Goal: Information Seeking & Learning: Learn about a topic

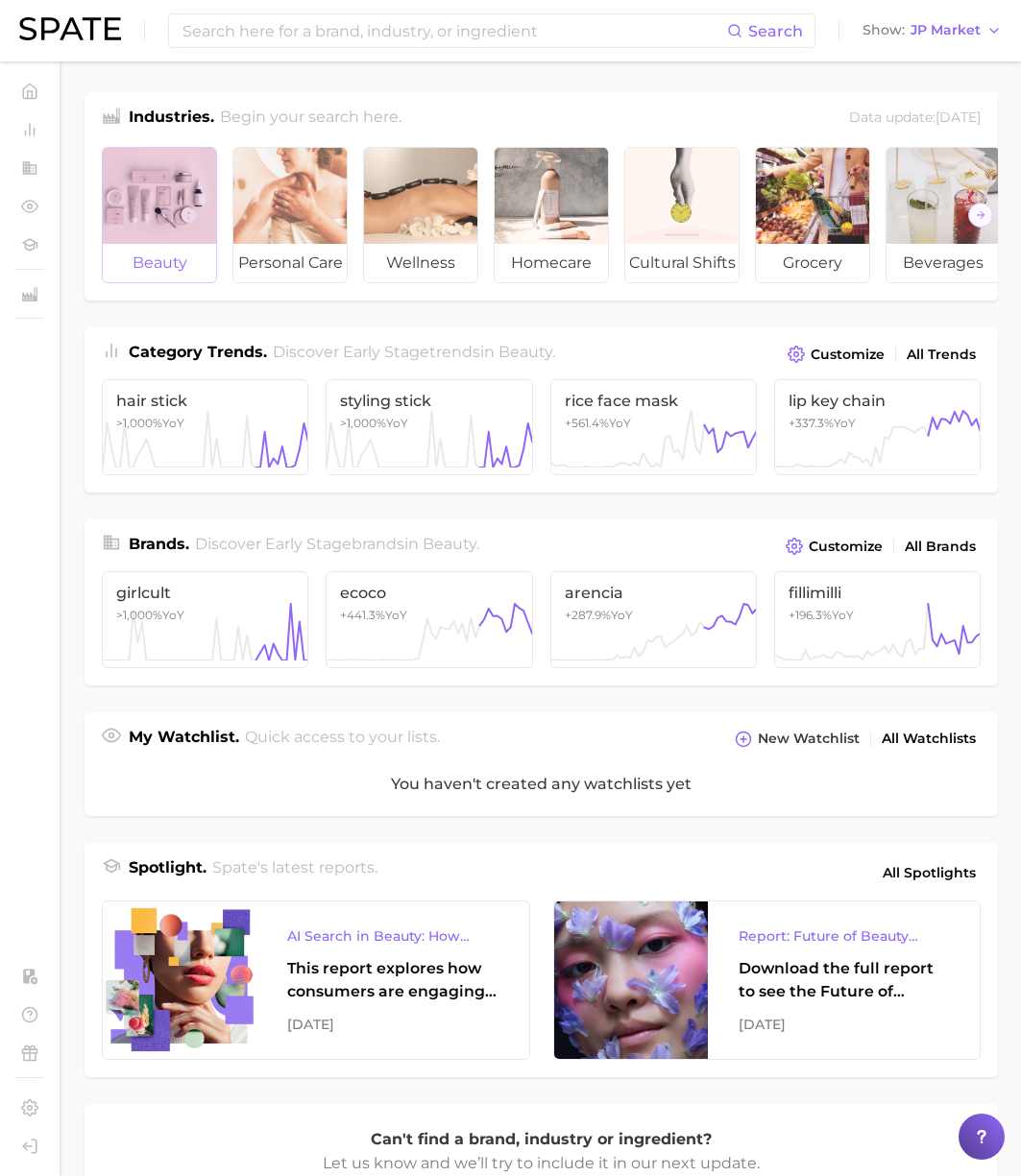
click at [169, 211] on div at bounding box center [159, 196] width 114 height 96
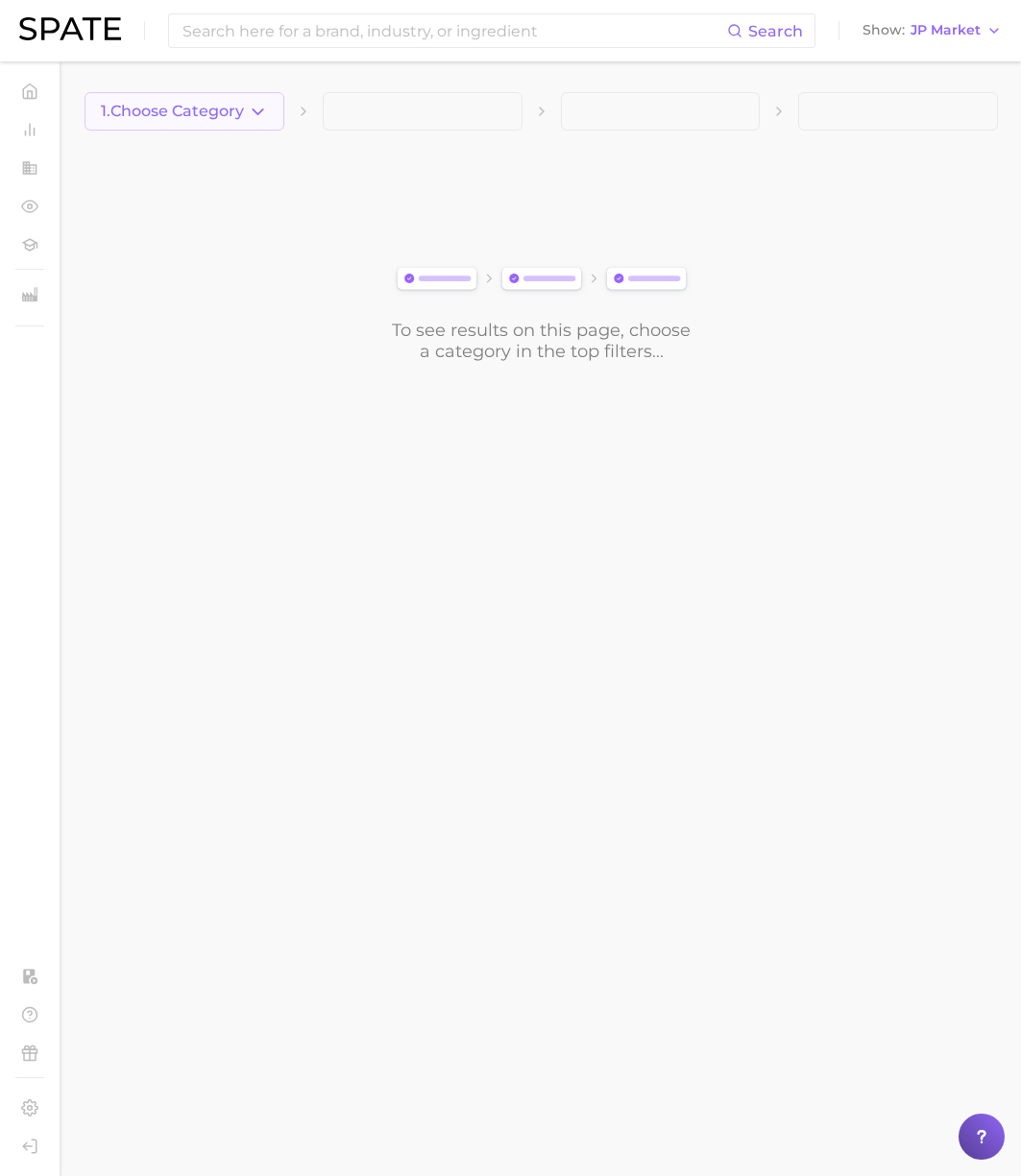
click at [190, 124] on button "1. Choose Category" at bounding box center [185, 111] width 200 height 39
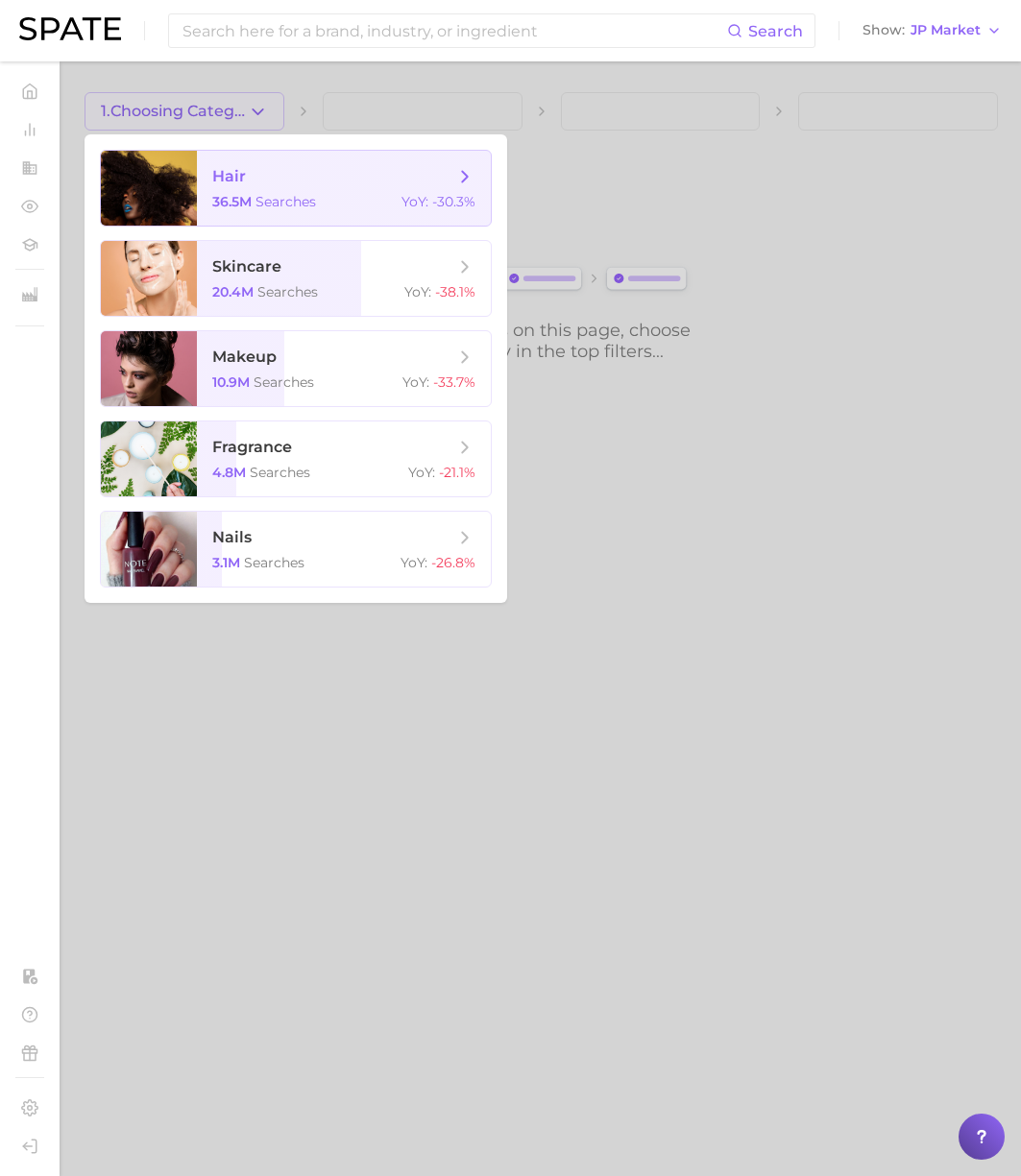
click at [281, 199] on span "searches" at bounding box center [285, 201] width 60 height 17
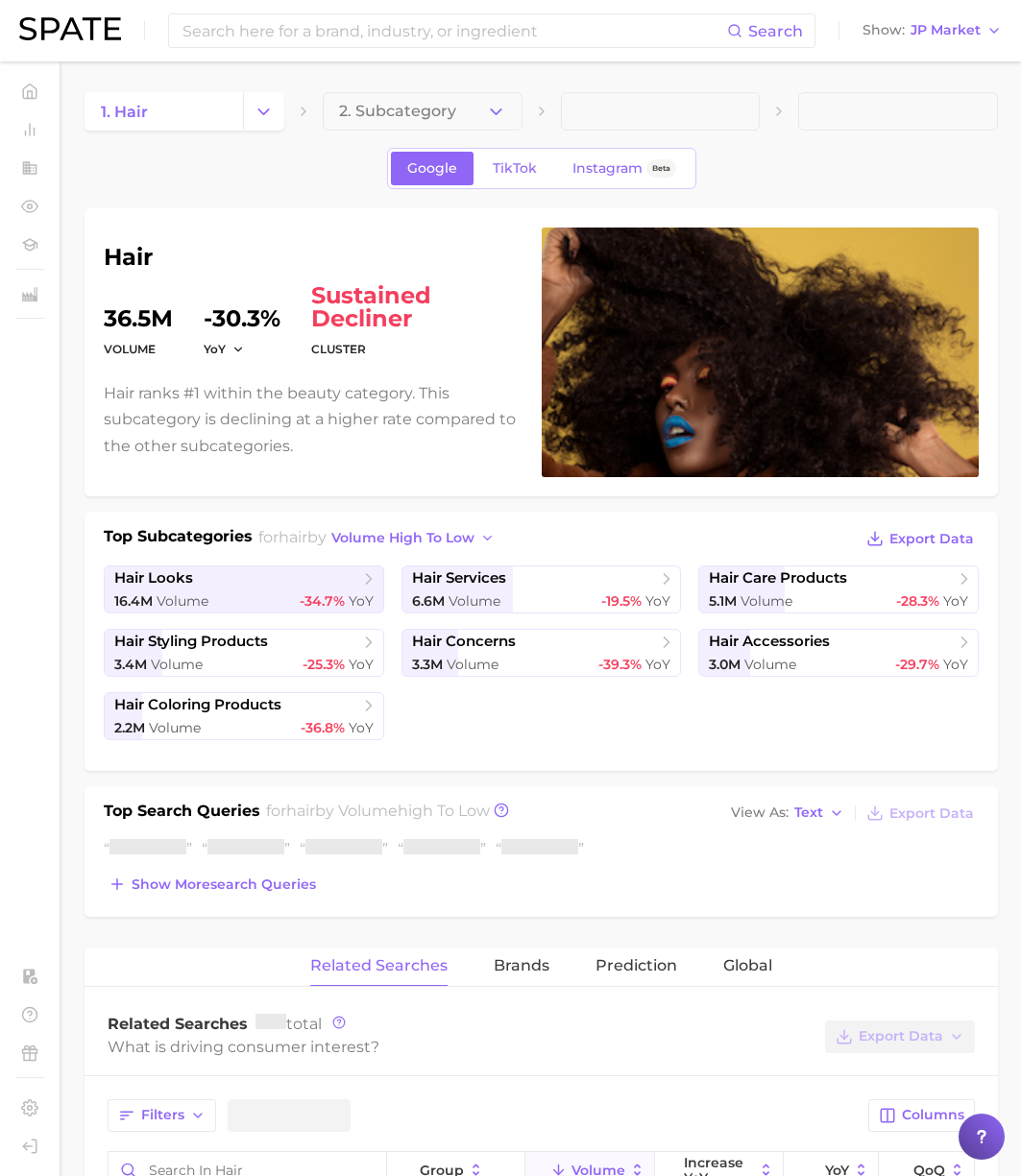
click at [388, 595] on ul "hair looks 16.4m Volume -34.7% YoY hair services 6.6m Volume -19.5% YoY hair ca…" at bounding box center [541, 652] width 875 height 175
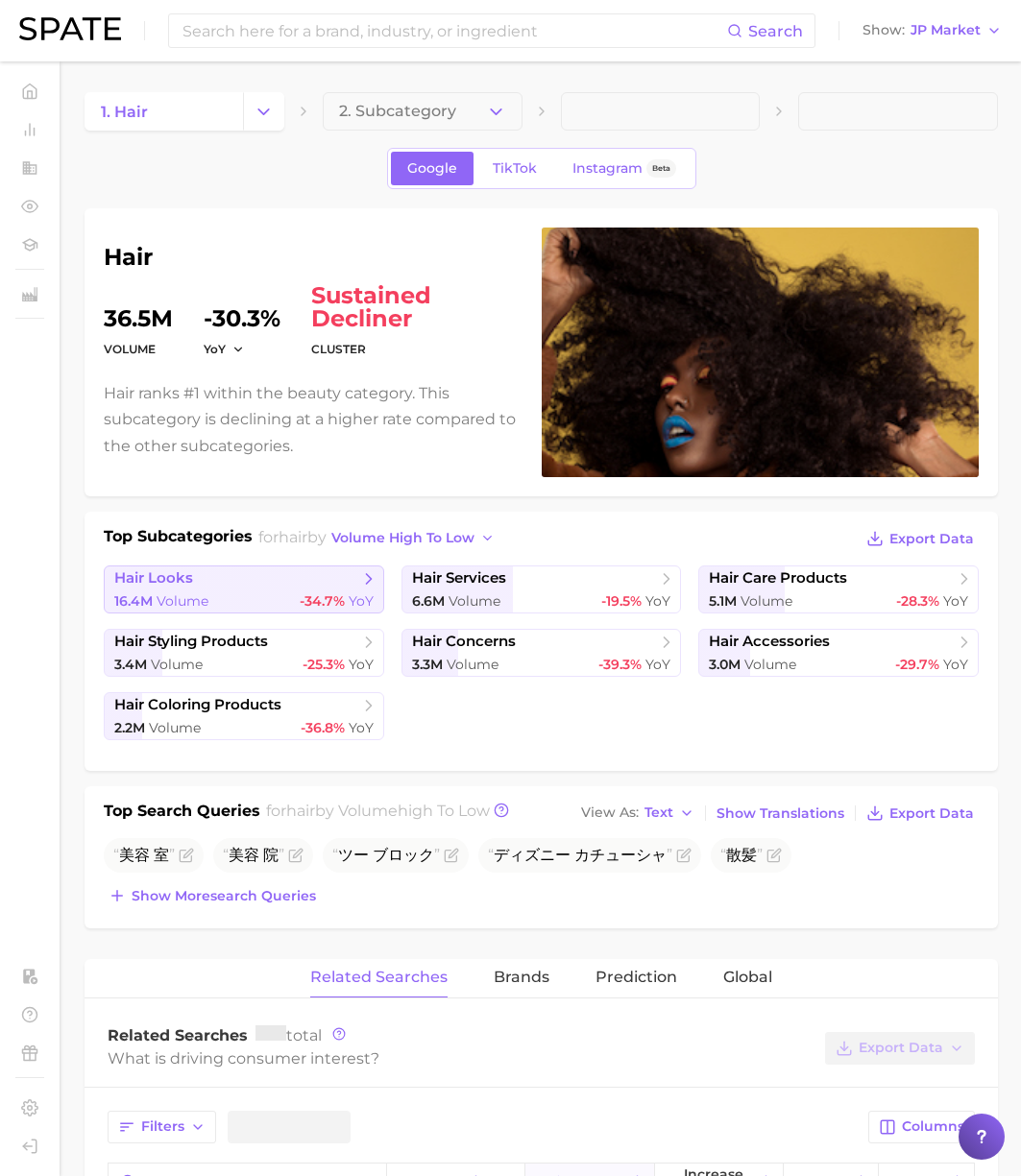
click at [252, 589] on link "hair looks 16.4m Volume -34.7% YoY" at bounding box center [244, 589] width 281 height 48
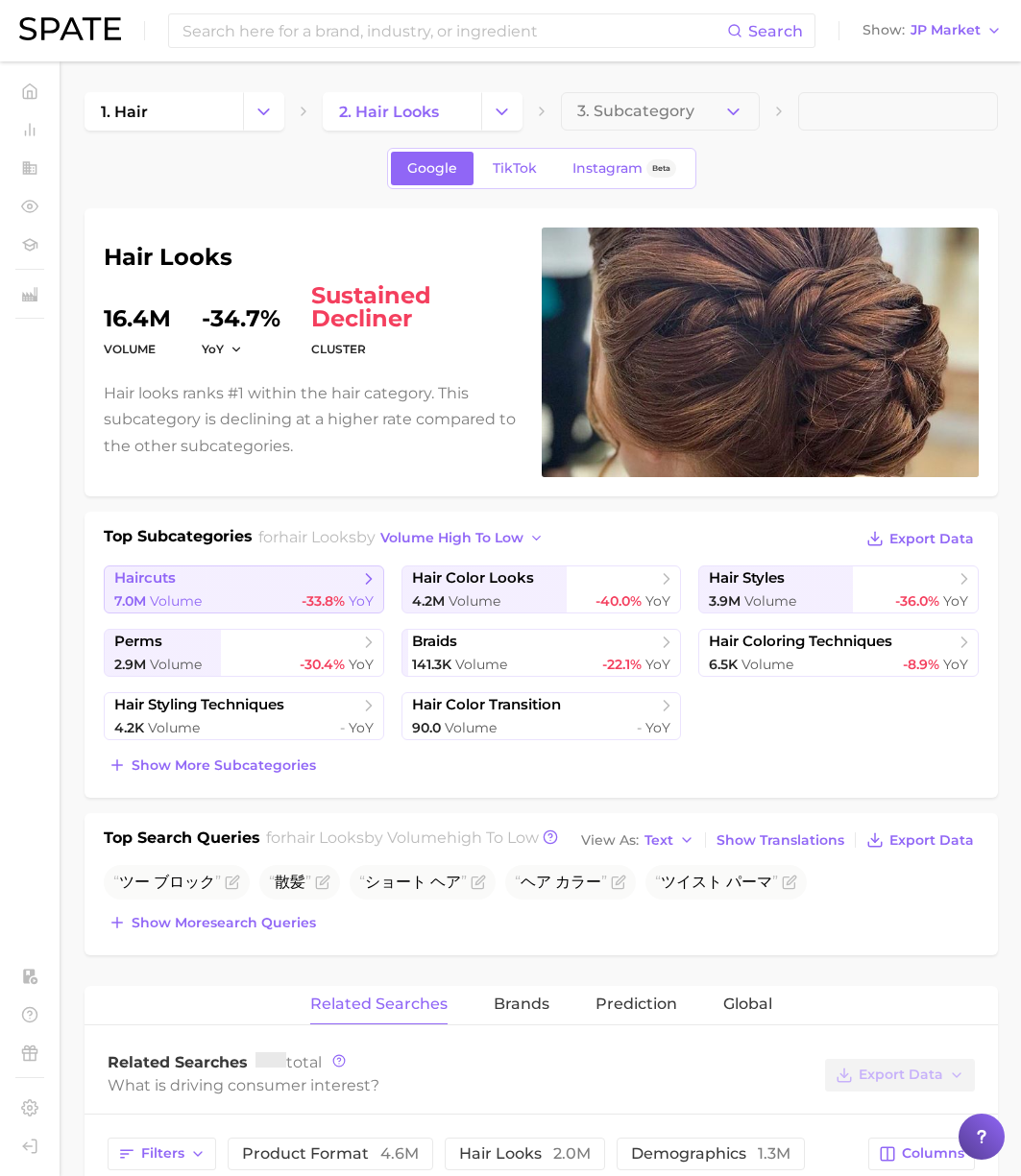
click at [263, 584] on span "haircuts" at bounding box center [237, 578] width 245 height 19
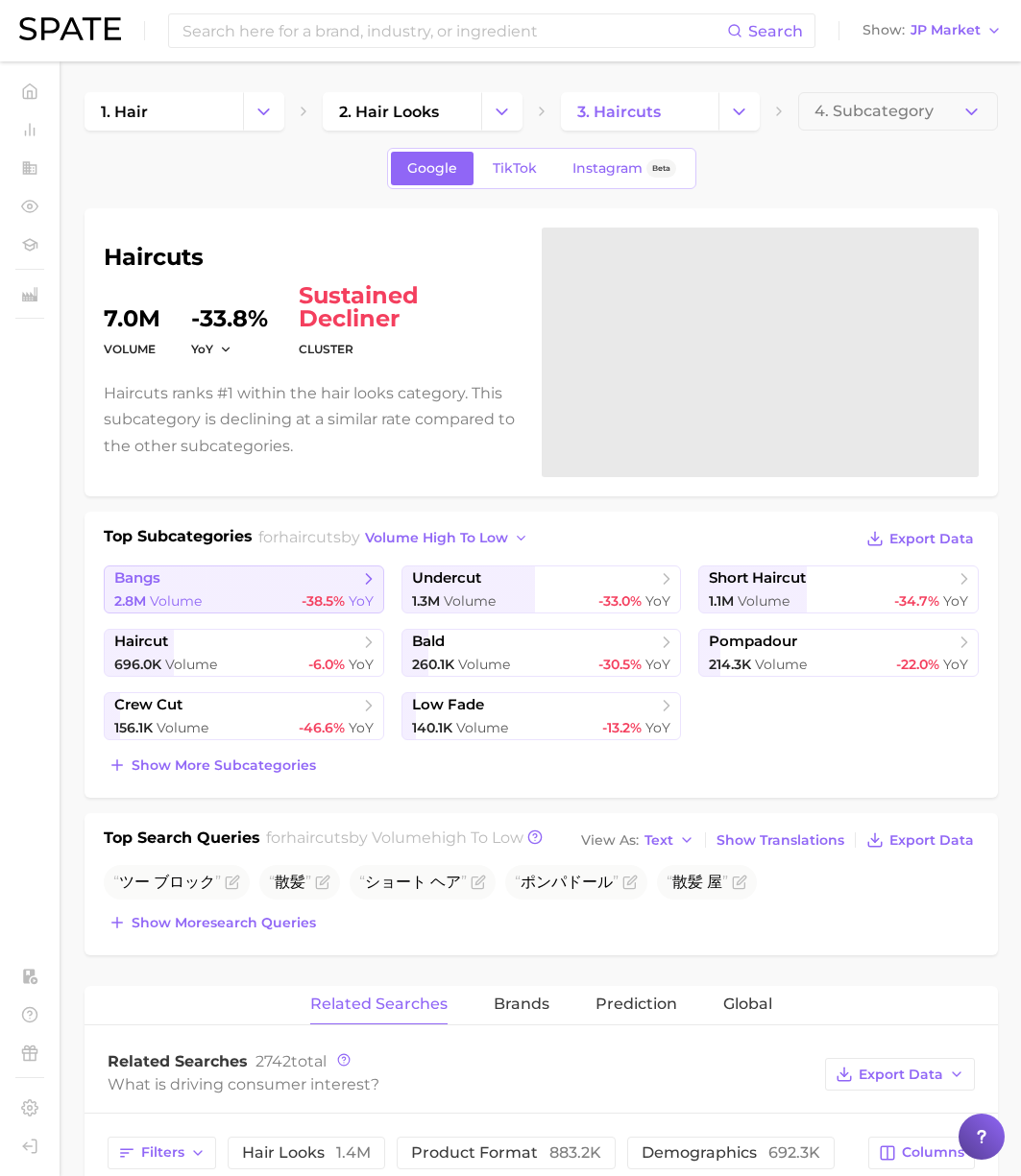
click at [281, 601] on div "2.8m Volume -38.5% YoY" at bounding box center [244, 602] width 259 height 18
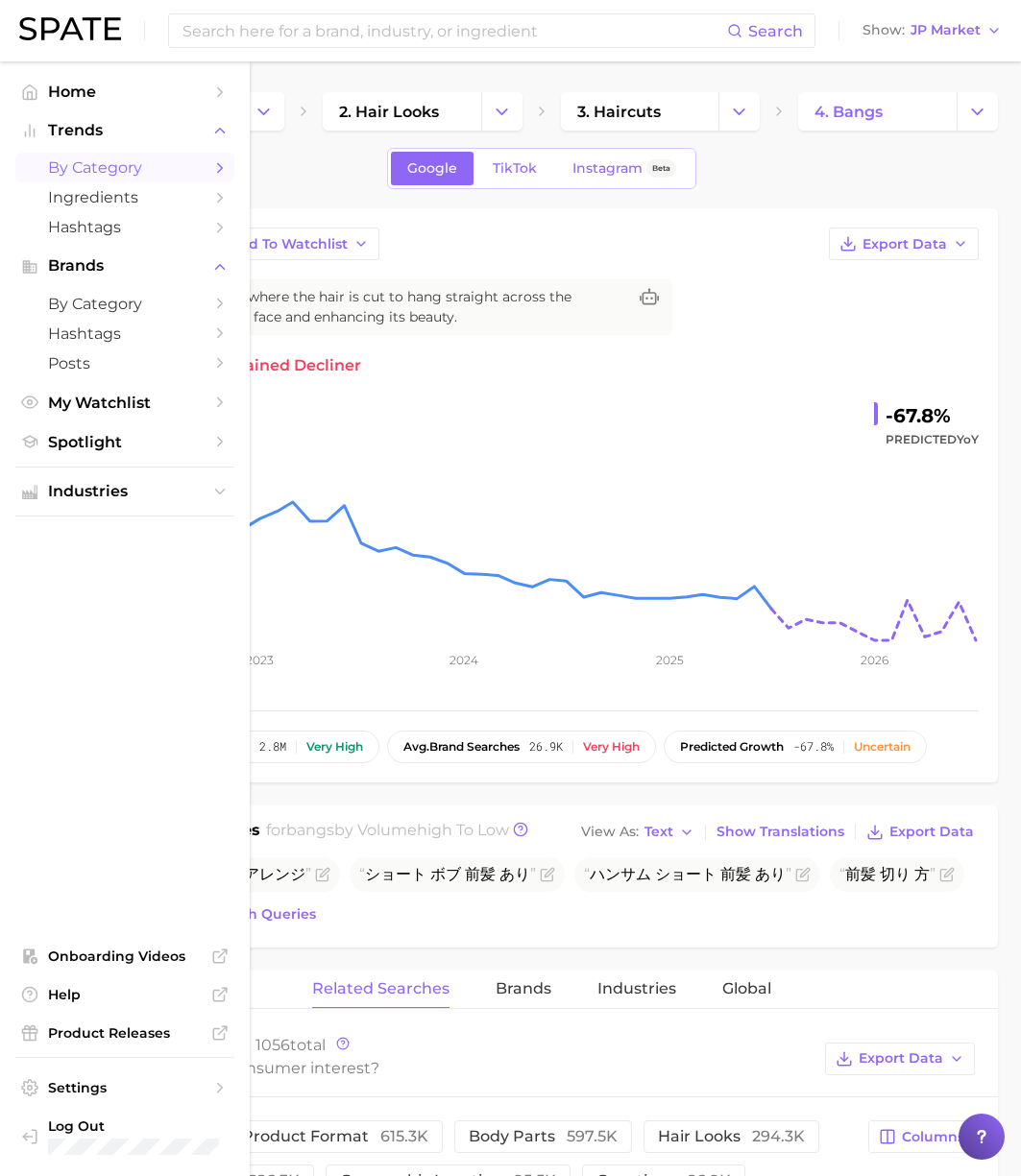
click at [97, 165] on span "by Category" at bounding box center [125, 167] width 153 height 18
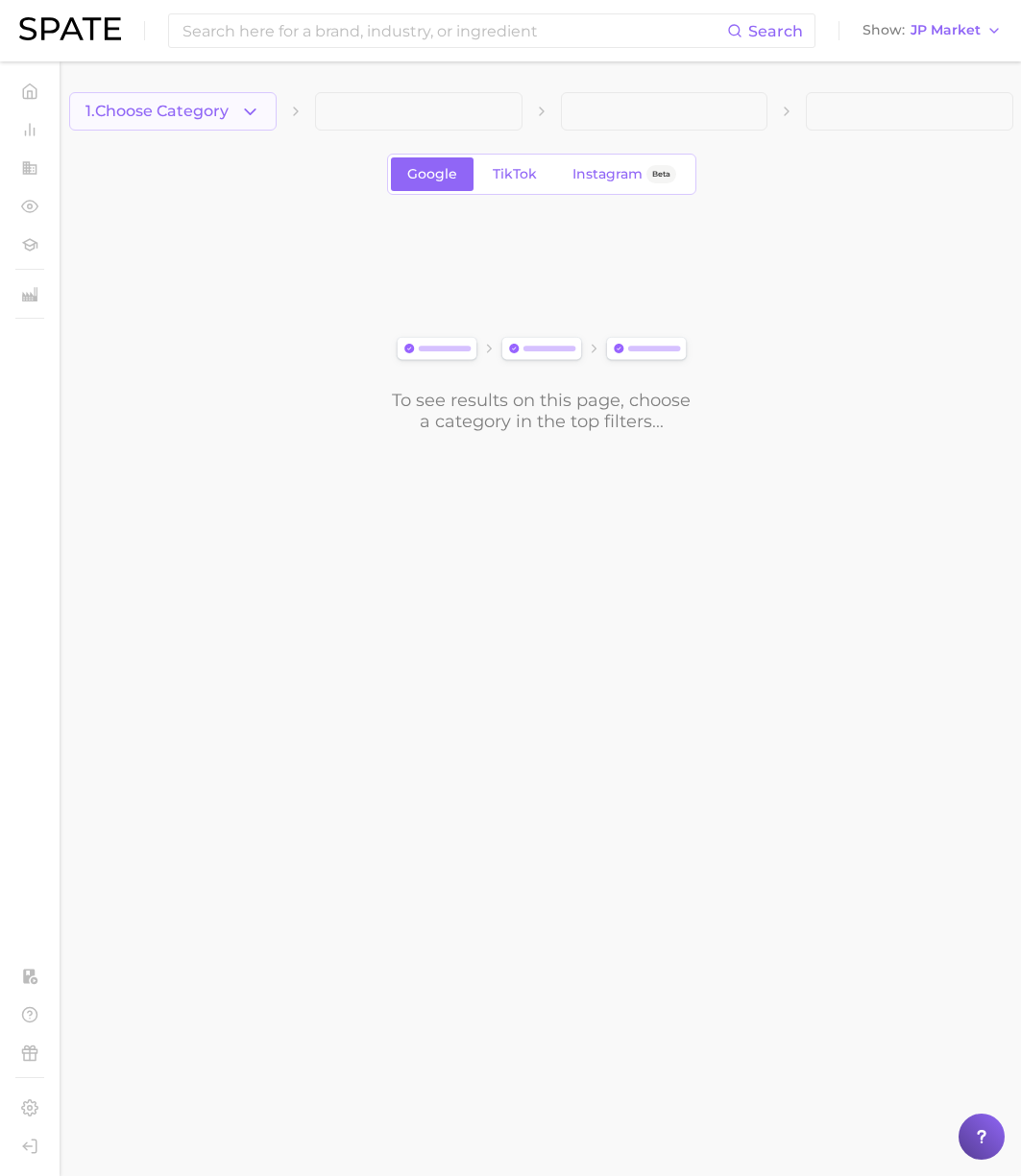
click at [217, 123] on button "1. Choose Category" at bounding box center [173, 111] width 208 height 39
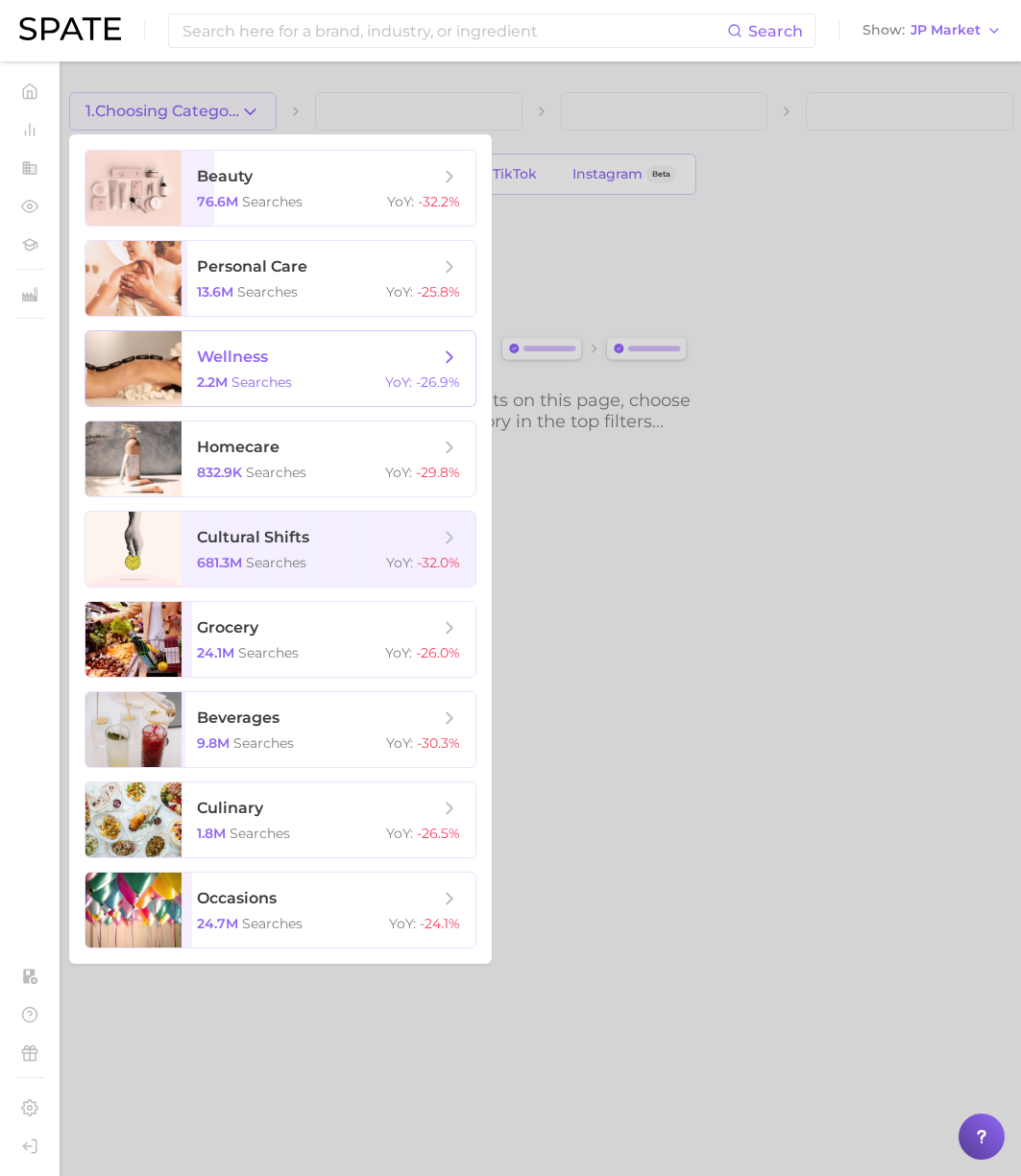
click at [266, 340] on span "wellness 2.2m searches YoY : -26.9%" at bounding box center [328, 369] width 294 height 75
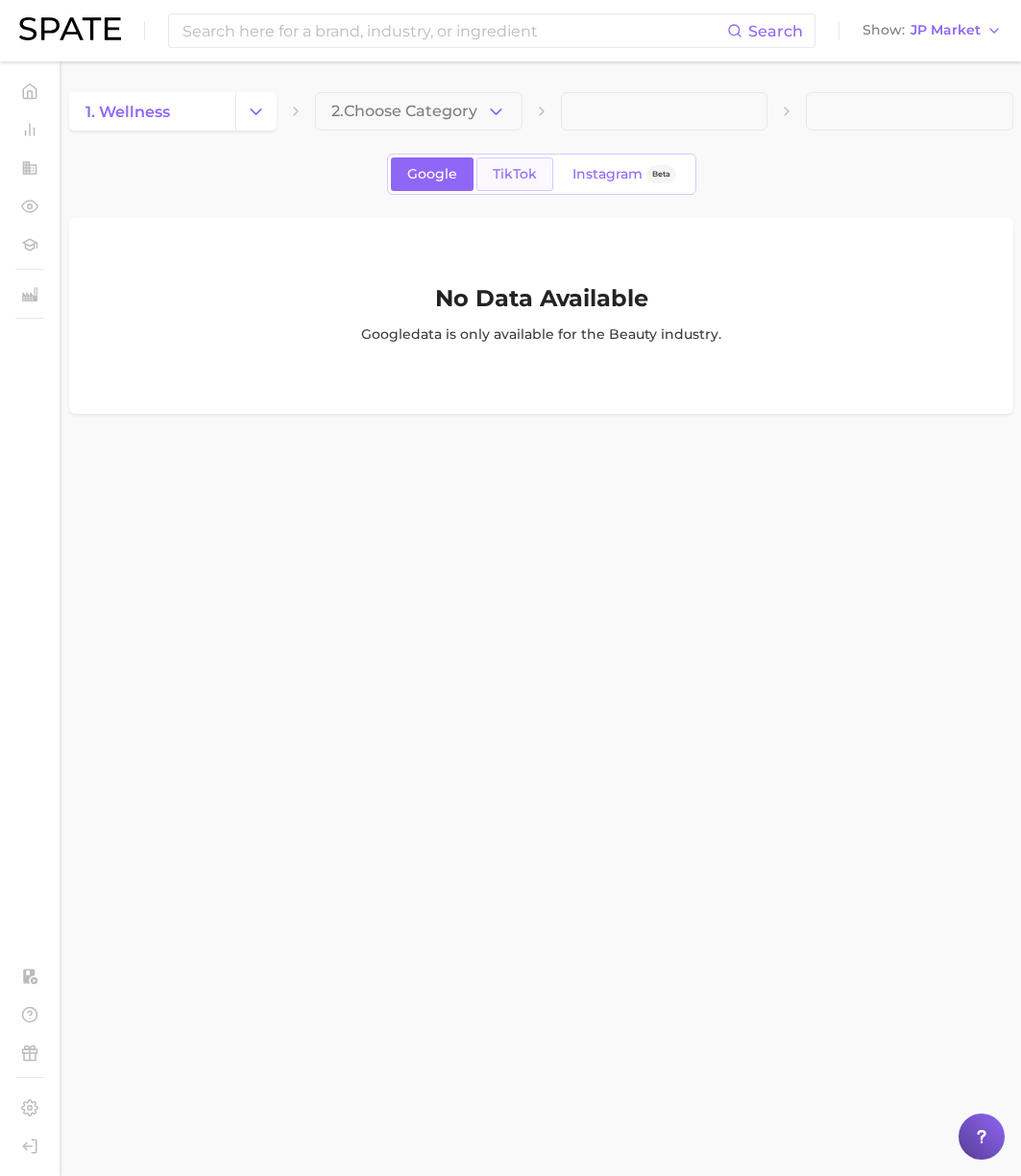
click at [529, 162] on link "TikTok" at bounding box center [515, 174] width 77 height 34
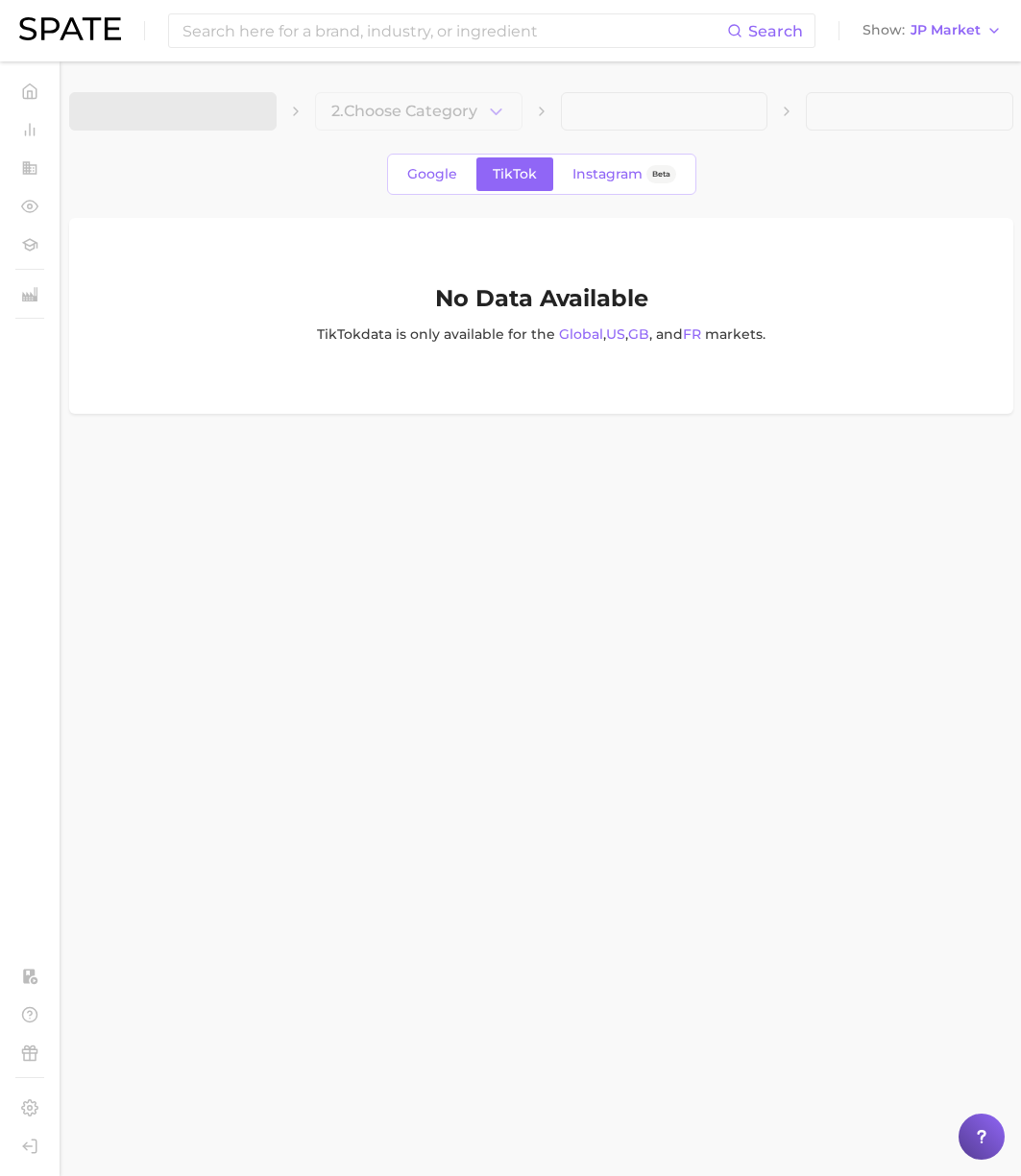
click at [304, 182] on div "Google TikTok Instagram Beta" at bounding box center [541, 174] width 944 height 42
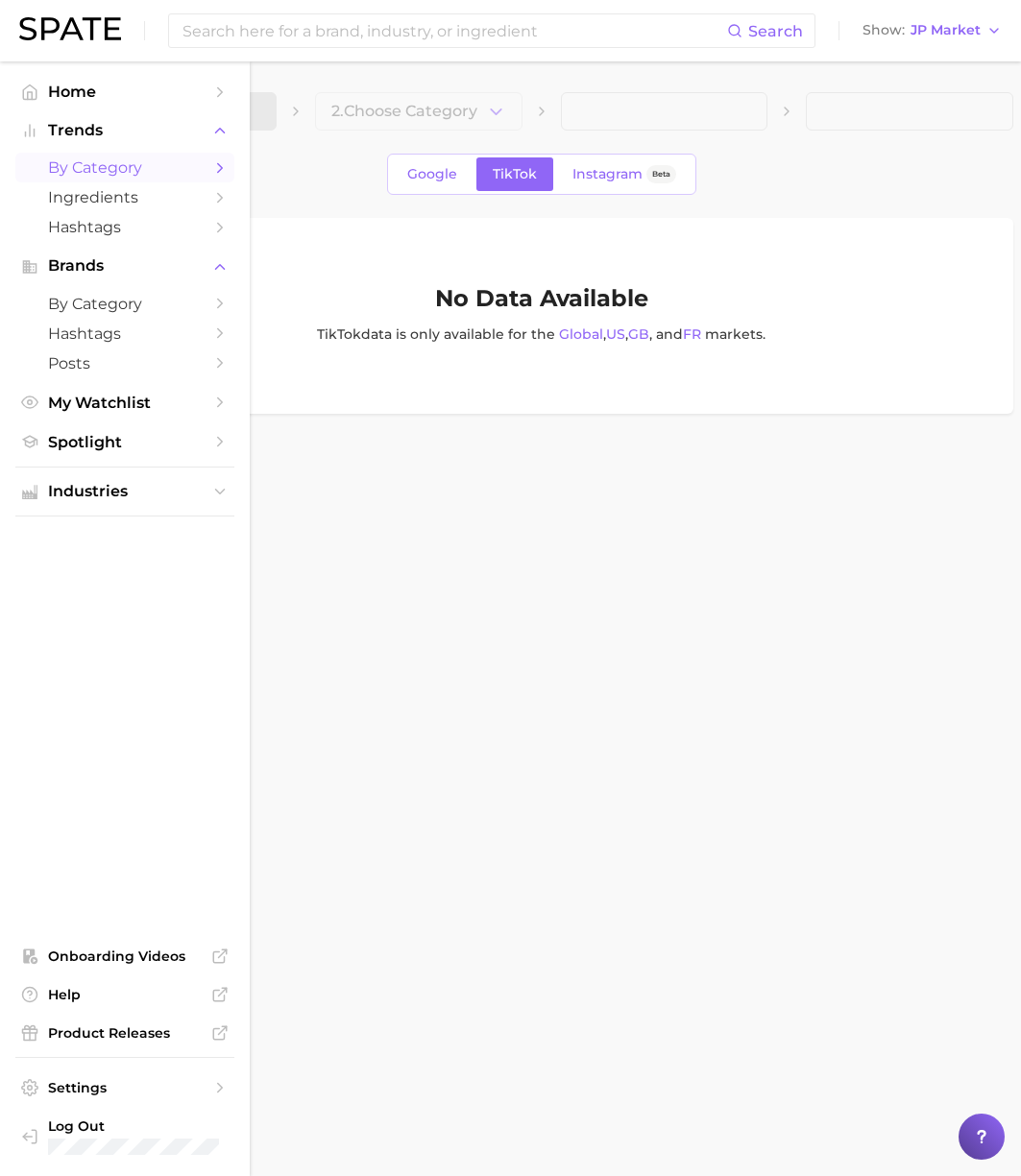
click at [126, 168] on span "by Category" at bounding box center [125, 167] width 153 height 18
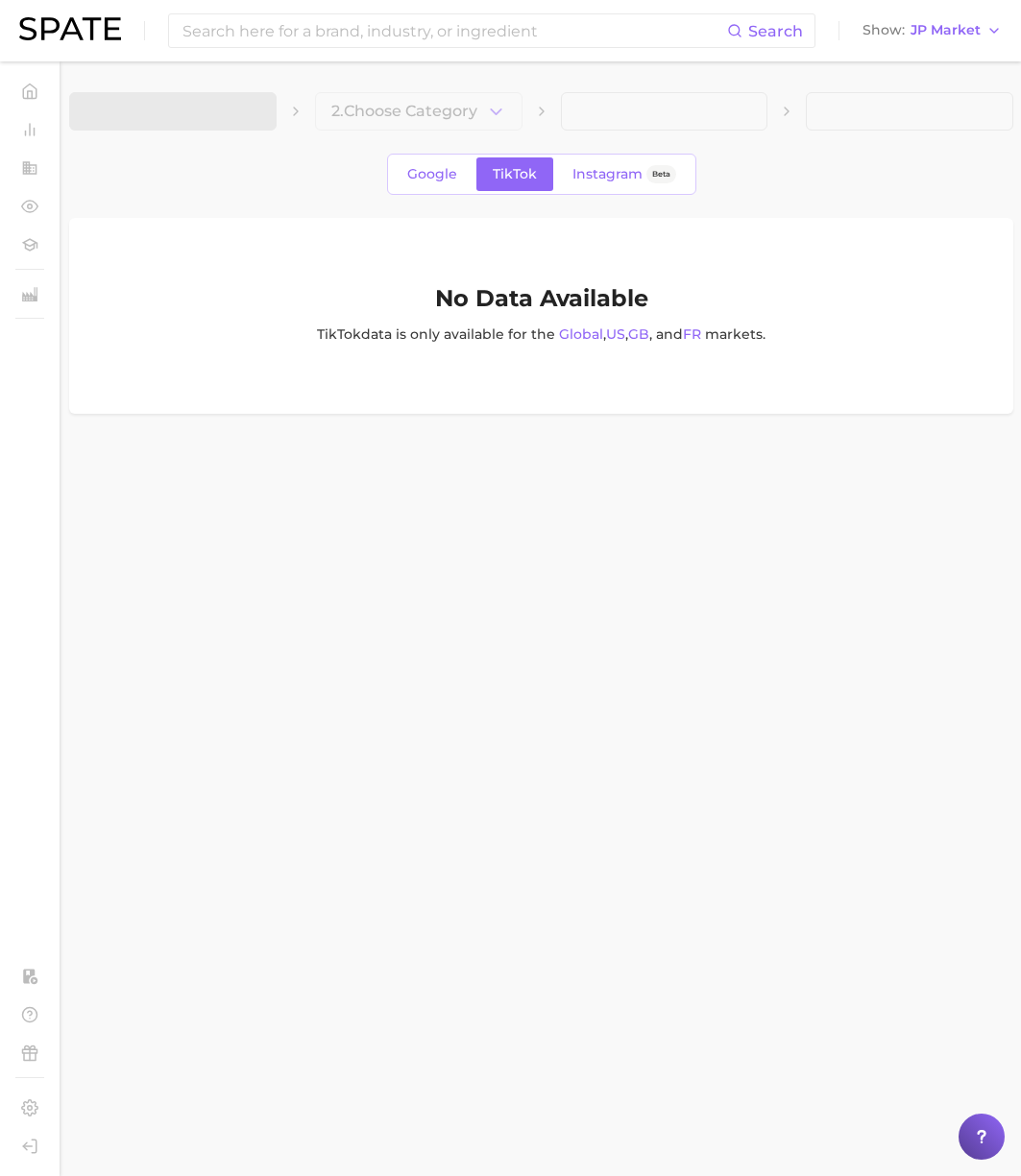
click at [317, 172] on div "Google TikTok Instagram Beta" at bounding box center [541, 174] width 944 height 42
drag, startPoint x: 303, startPoint y: 211, endPoint x: 278, endPoint y: 187, distance: 34.7
click at [296, 200] on div "2. Choose Category Google TikTok Instagram Beta No Data Available TikTok data i…" at bounding box center [541, 253] width 944 height 322
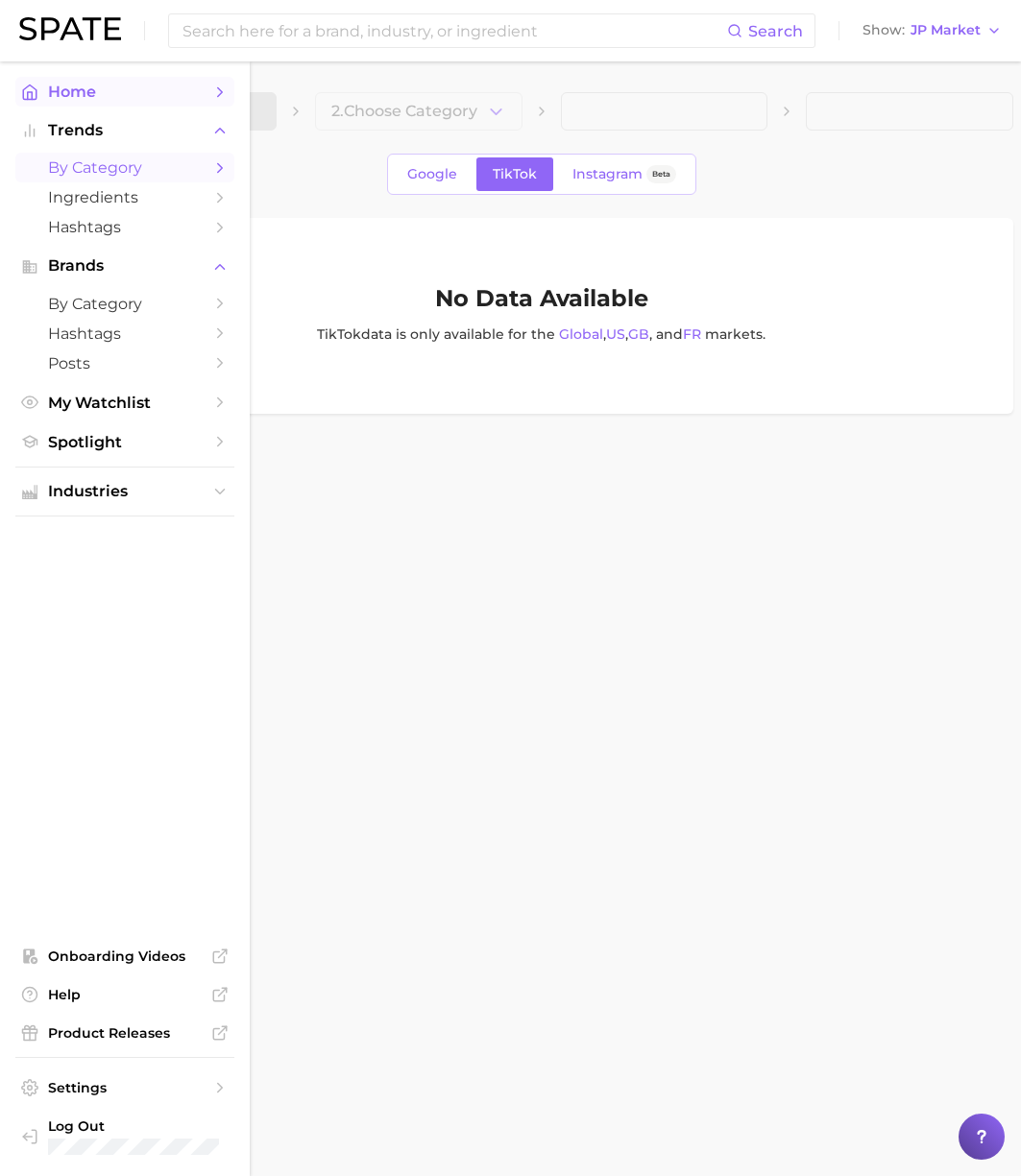
click at [45, 96] on link "Home" at bounding box center [126, 92] width 219 height 30
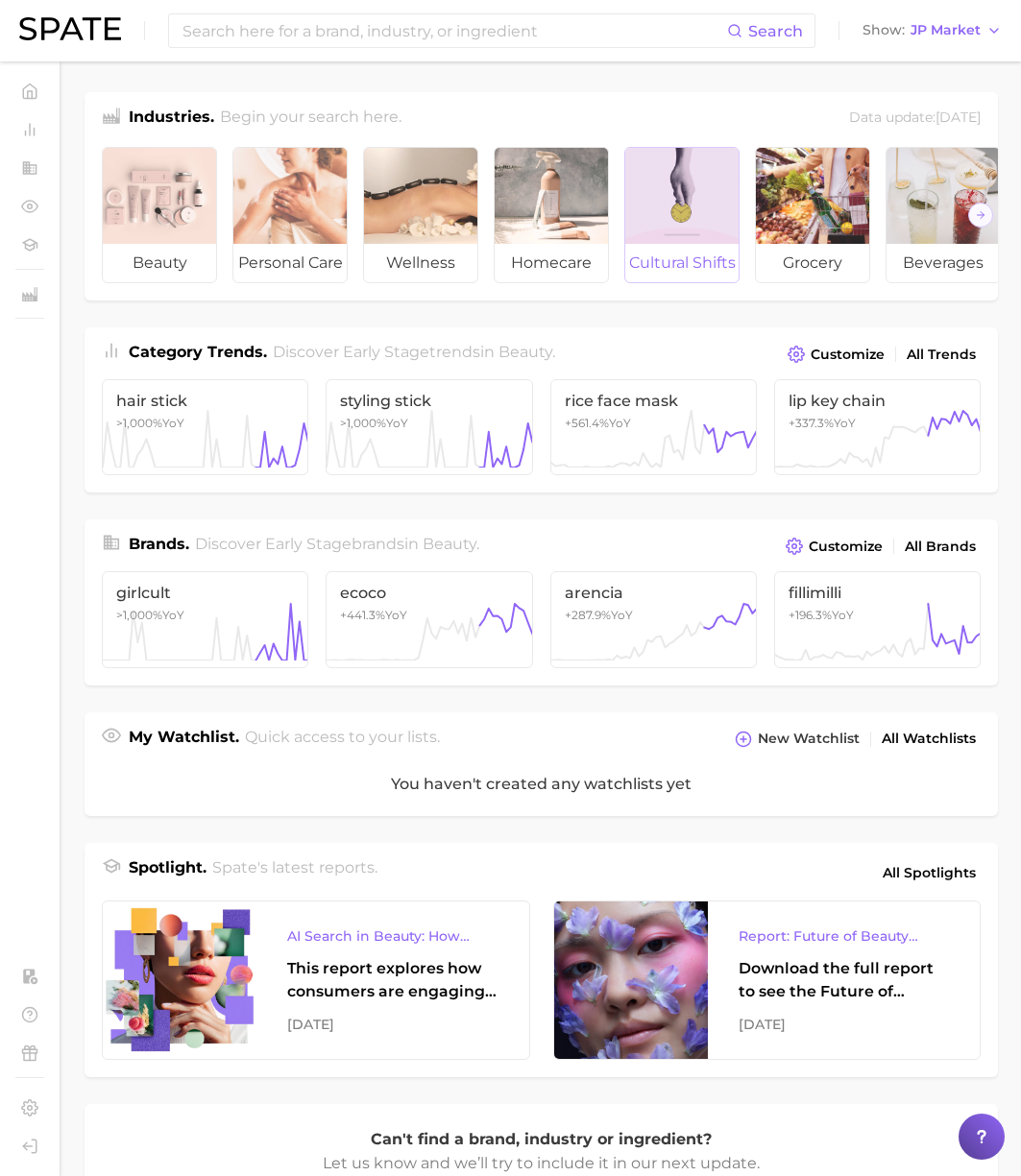
click at [671, 200] on div at bounding box center [682, 196] width 114 height 96
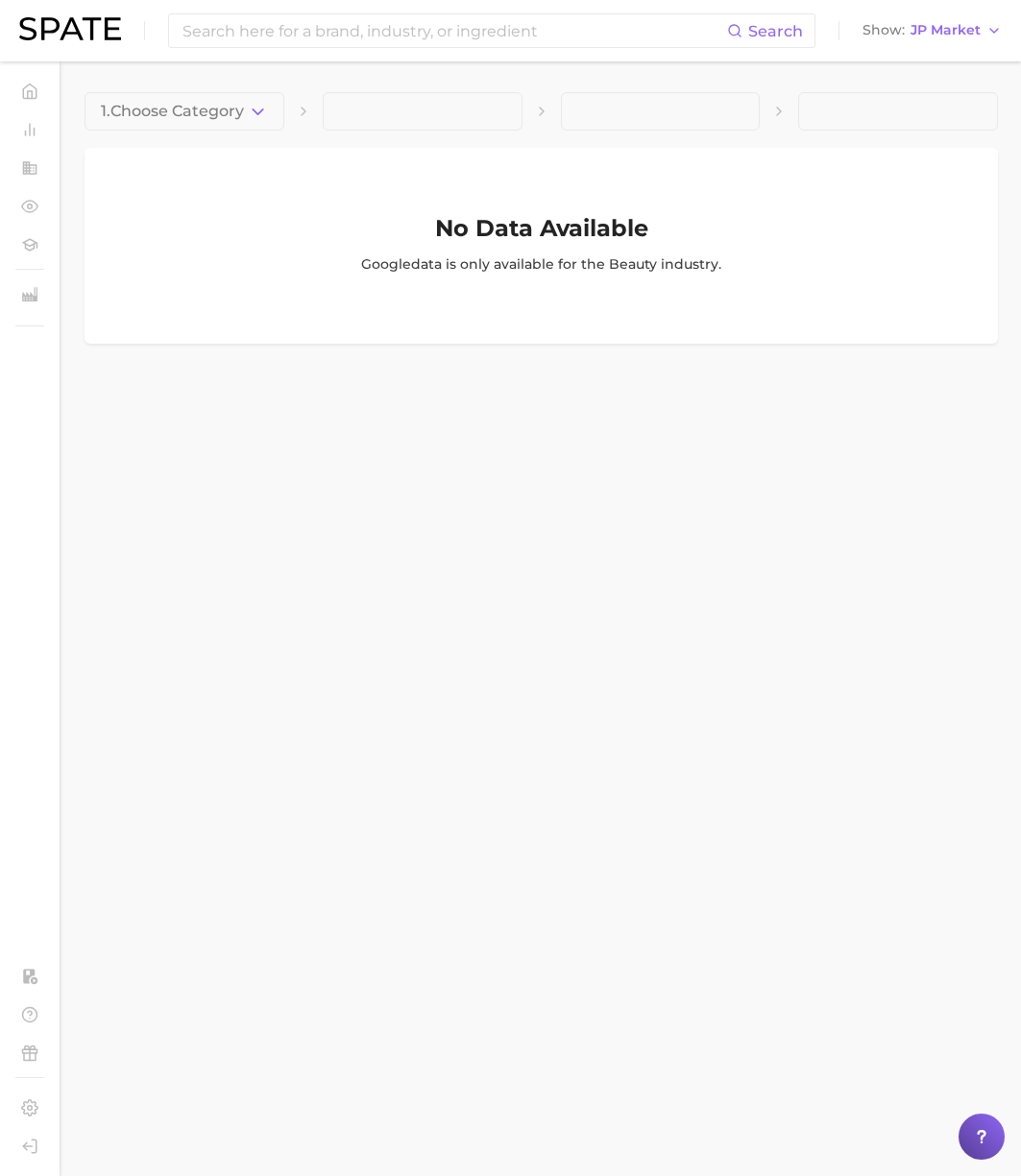
click at [472, 201] on div "No Data Available Google data is only available for the beauty industr y ." at bounding box center [542, 246] width 913 height 196
click at [942, 28] on span "JP Market" at bounding box center [945, 30] width 70 height 11
click at [897, 122] on button "[GEOGRAPHIC_DATA]" at bounding box center [942, 131] width 168 height 35
click at [915, 32] on span "FR Market" at bounding box center [944, 30] width 72 height 11
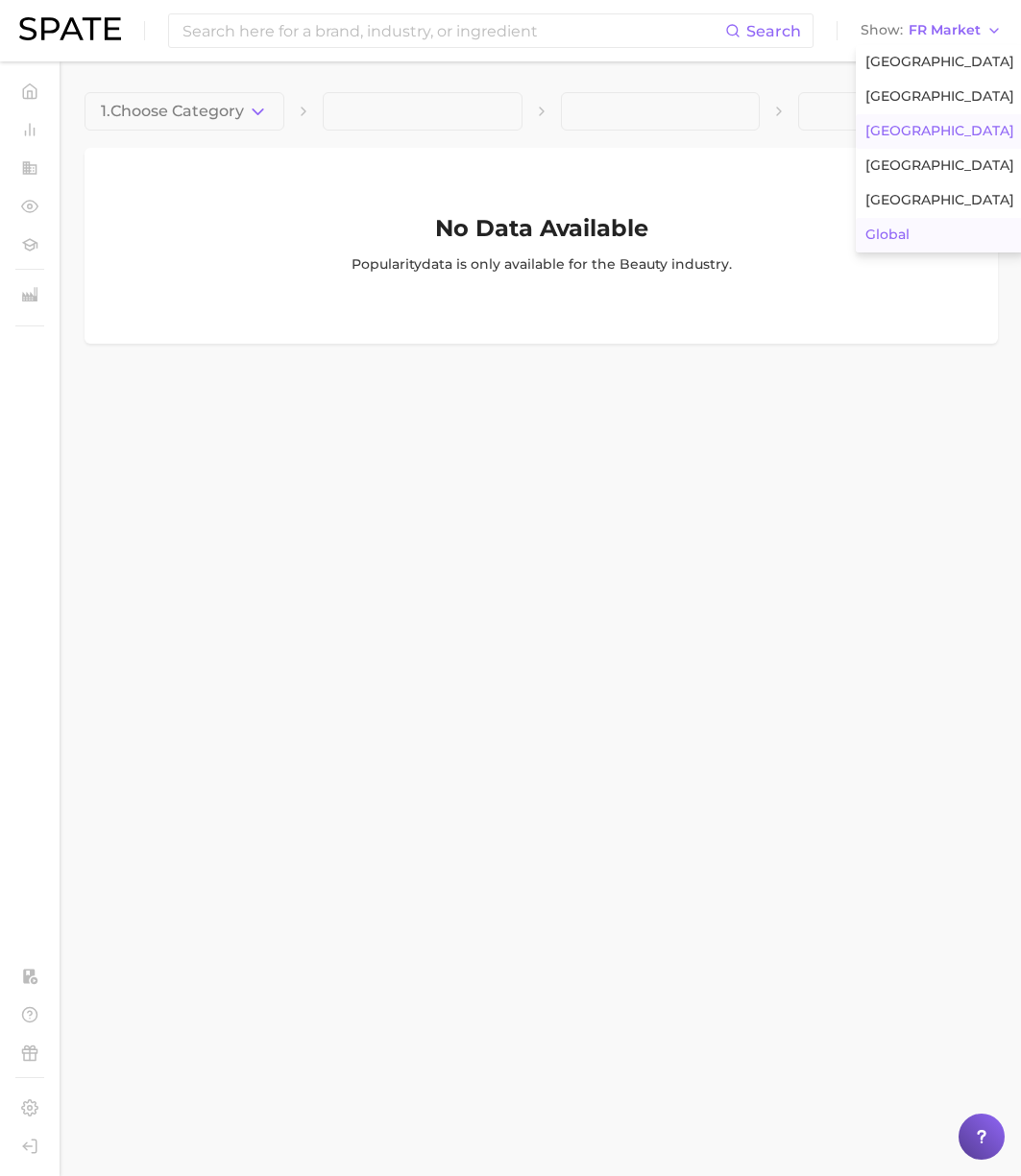
click at [891, 234] on span "Global" at bounding box center [887, 234] width 44 height 17
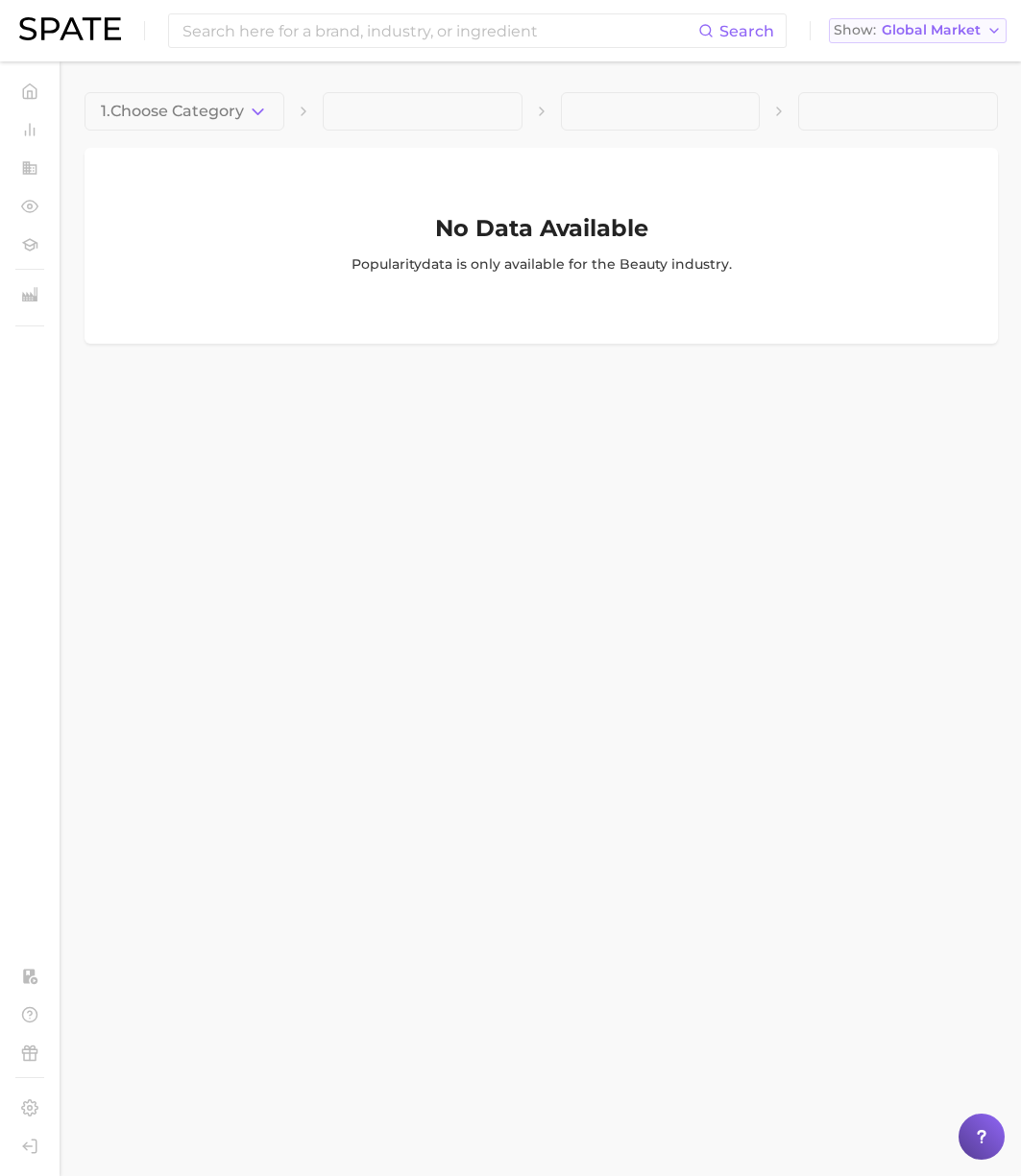
click at [934, 36] on span "Global Market" at bounding box center [931, 30] width 99 height 11
click at [902, 105] on button "[GEOGRAPHIC_DATA]" at bounding box center [918, 97] width 178 height 35
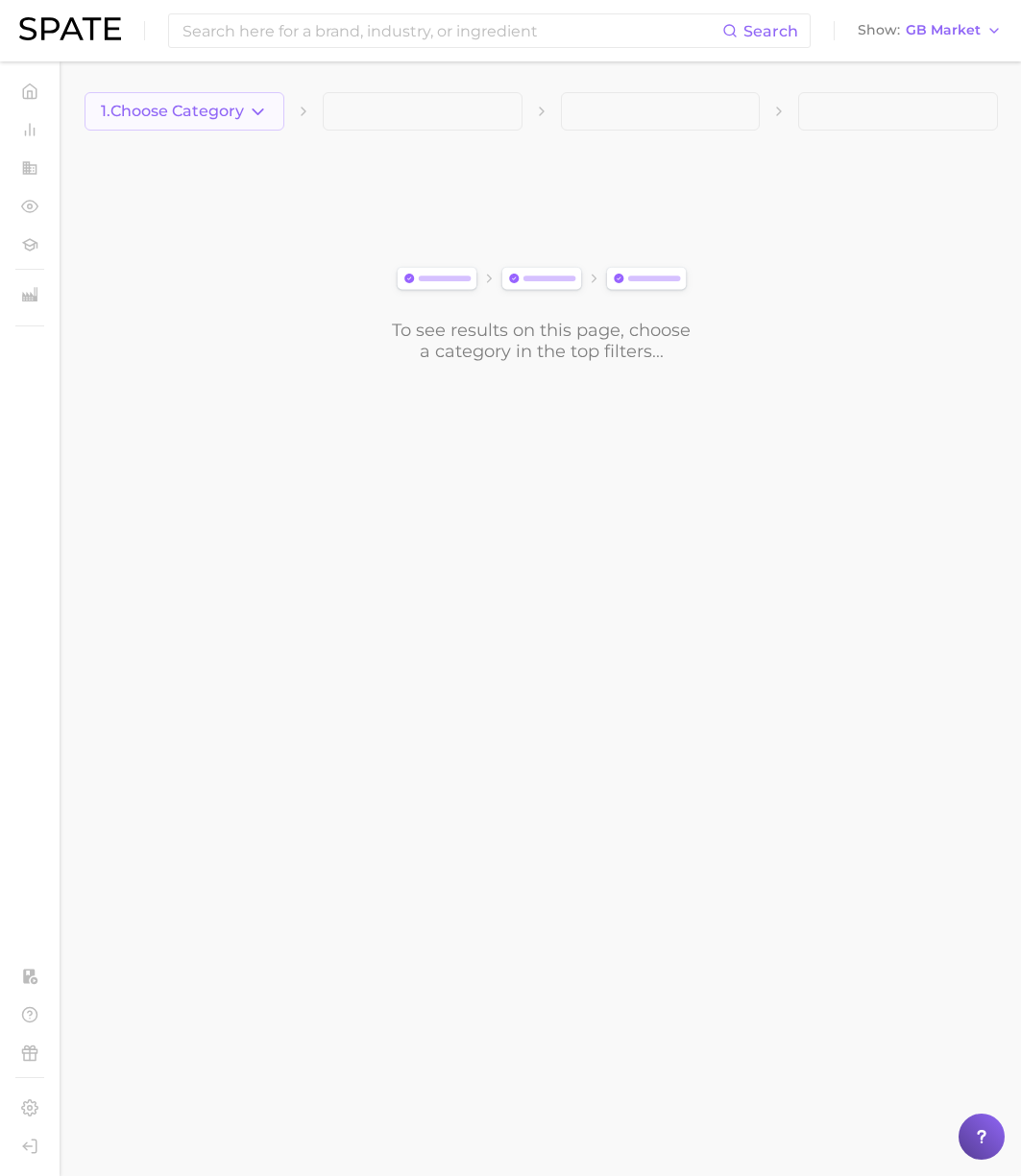
click at [225, 120] on button "1. Choose Category" at bounding box center [185, 111] width 200 height 39
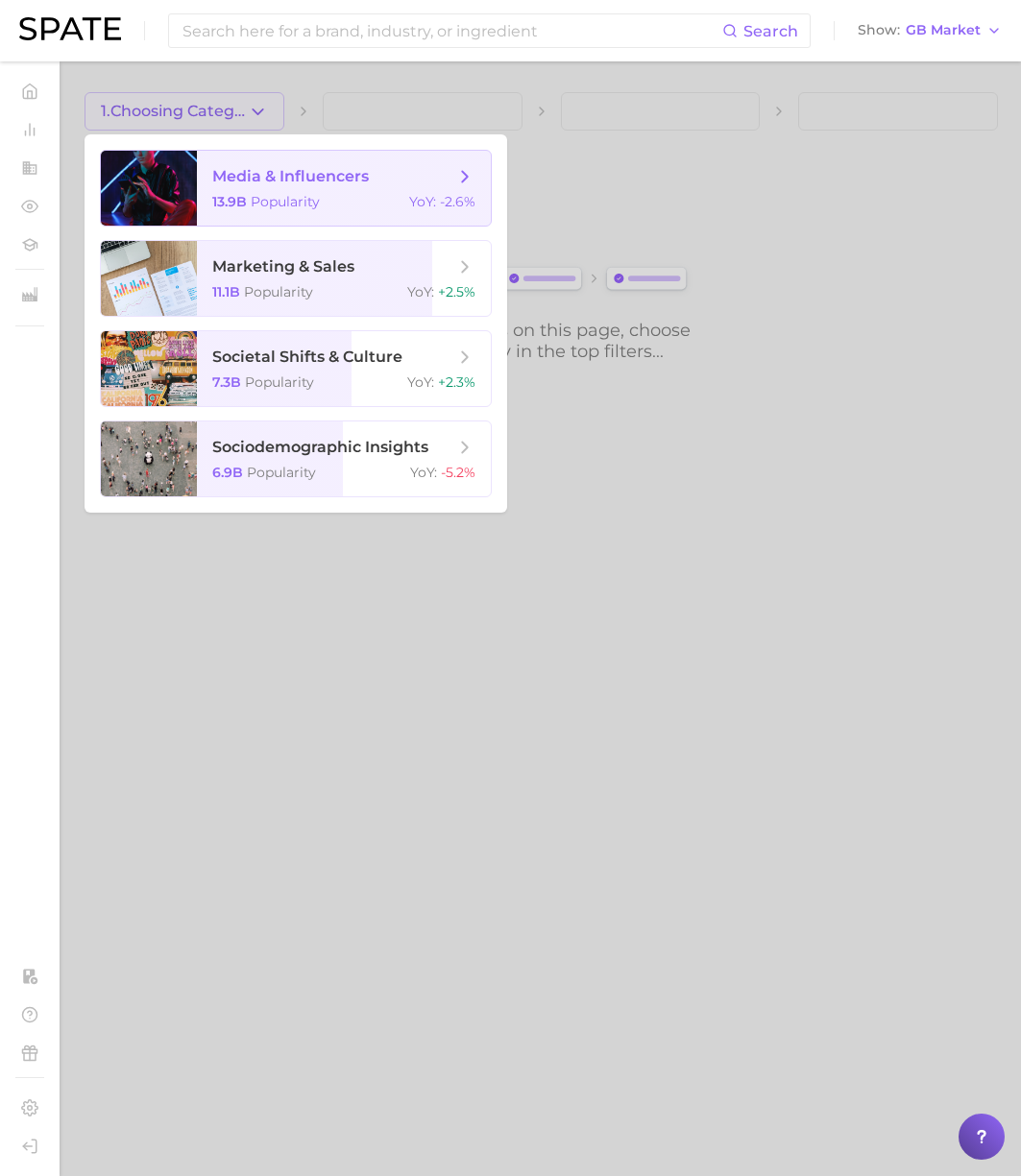
click at [294, 185] on span "media & influencers" at bounding box center [291, 176] width 156 height 18
